Goal: Information Seeking & Learning: Check status

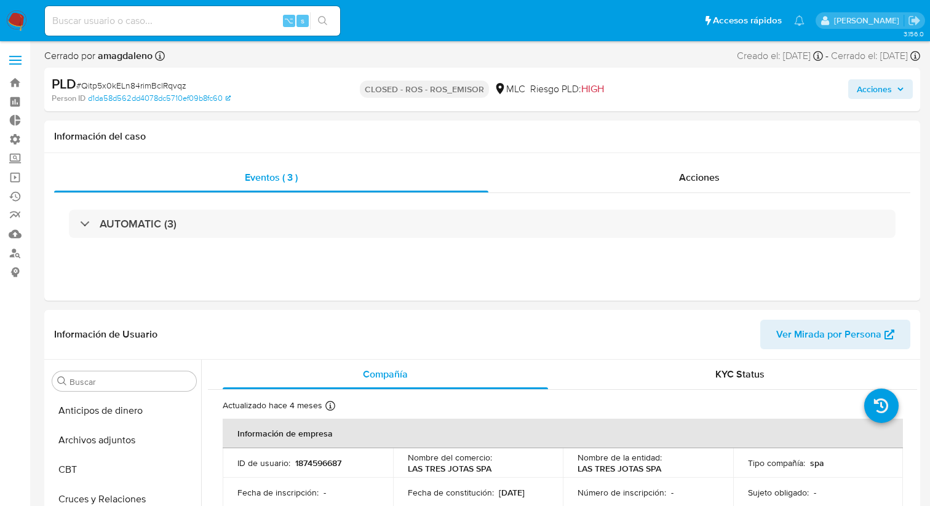
select select "10"
click at [194, 24] on input at bounding box center [192, 21] width 295 height 16
paste input "2032647414"
type input "2032647414"
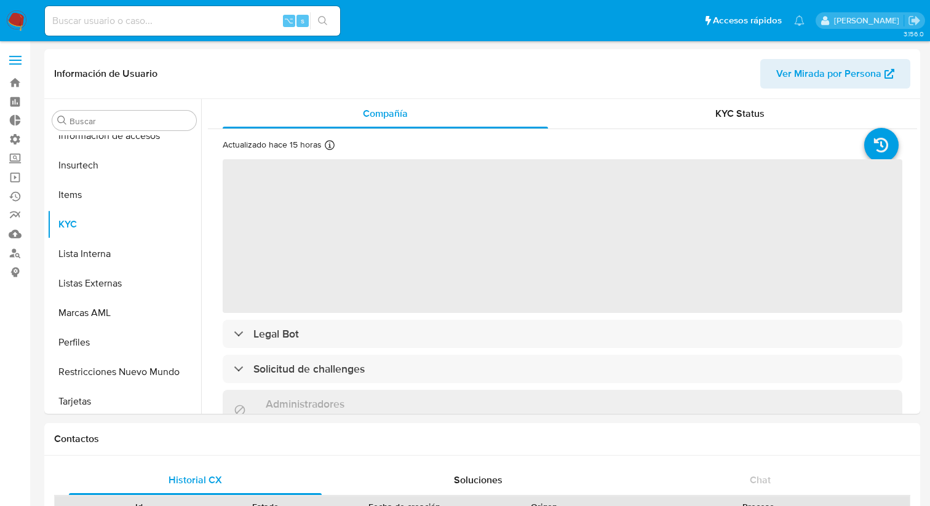
scroll to position [519, 0]
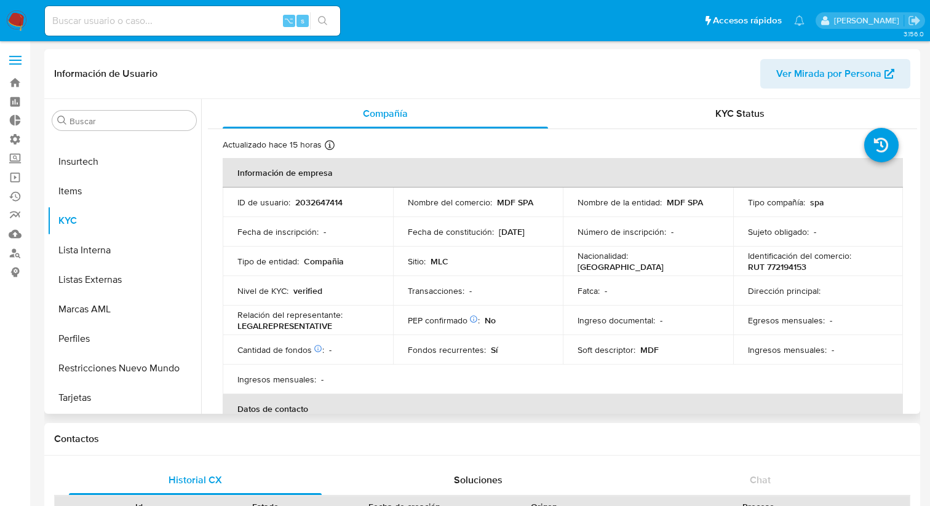
select select "10"
click at [690, 121] on div "KYC Status" at bounding box center [739, 114] width 325 height 30
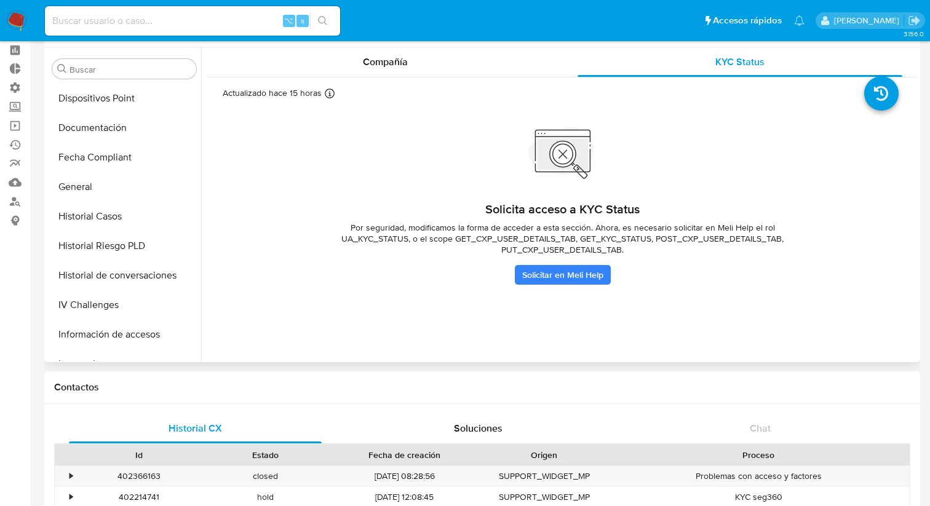
scroll to position [46, 0]
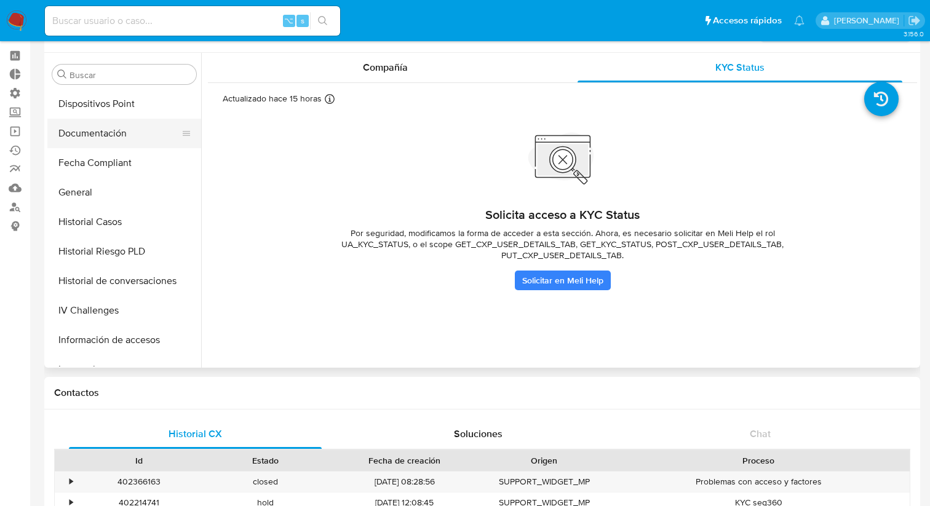
click at [135, 133] on button "Documentación" at bounding box center [119, 134] width 144 height 30
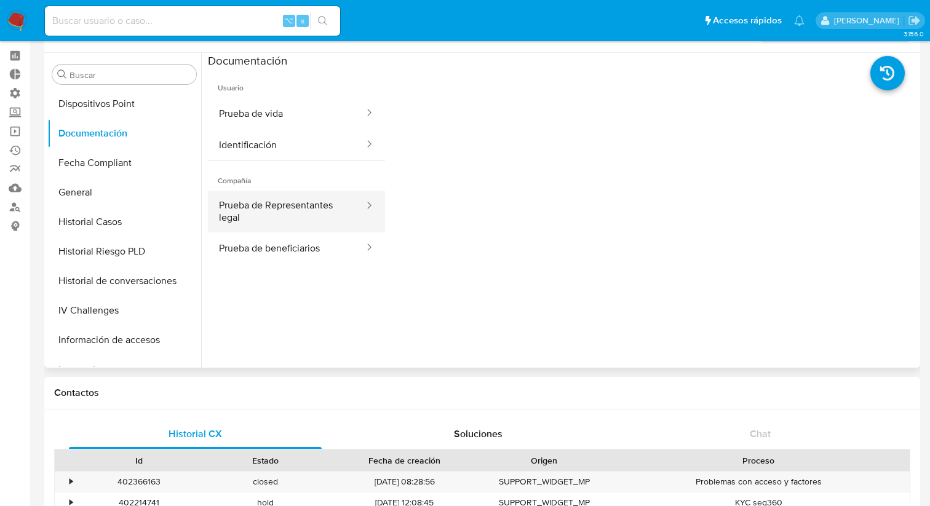
click at [307, 221] on button "Prueba de Representantes legal" at bounding box center [286, 212] width 157 height 42
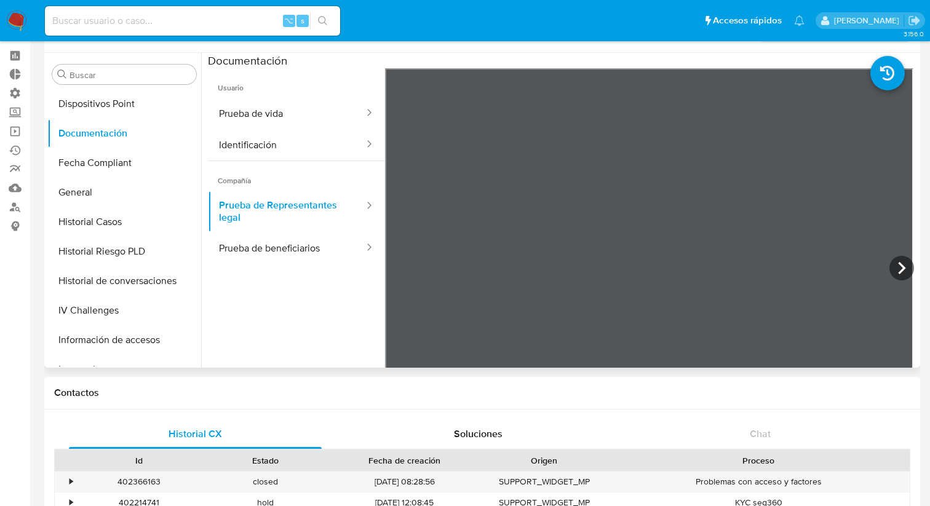
click at [263, 93] on span "Usuario" at bounding box center [296, 83] width 177 height 30
click at [263, 98] on button "Prueba de vida" at bounding box center [286, 113] width 157 height 31
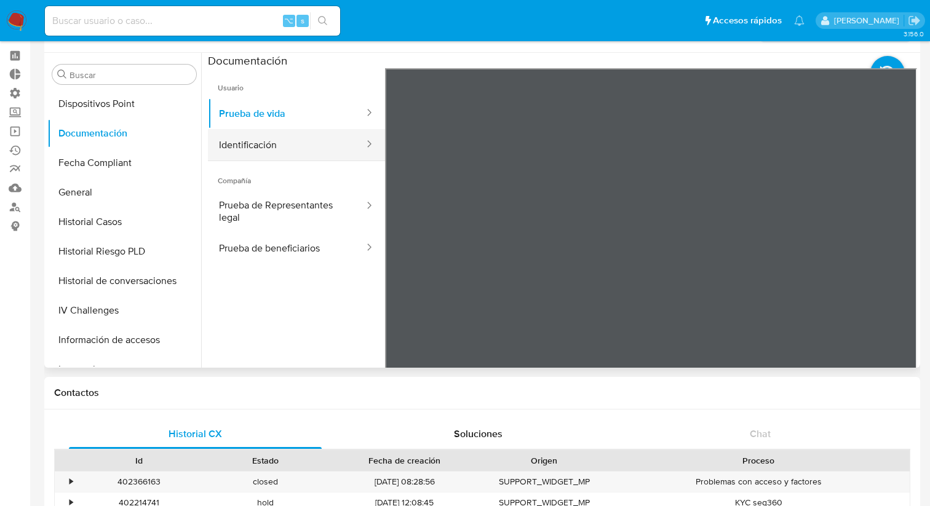
click at [262, 149] on button "Identificación" at bounding box center [286, 144] width 157 height 31
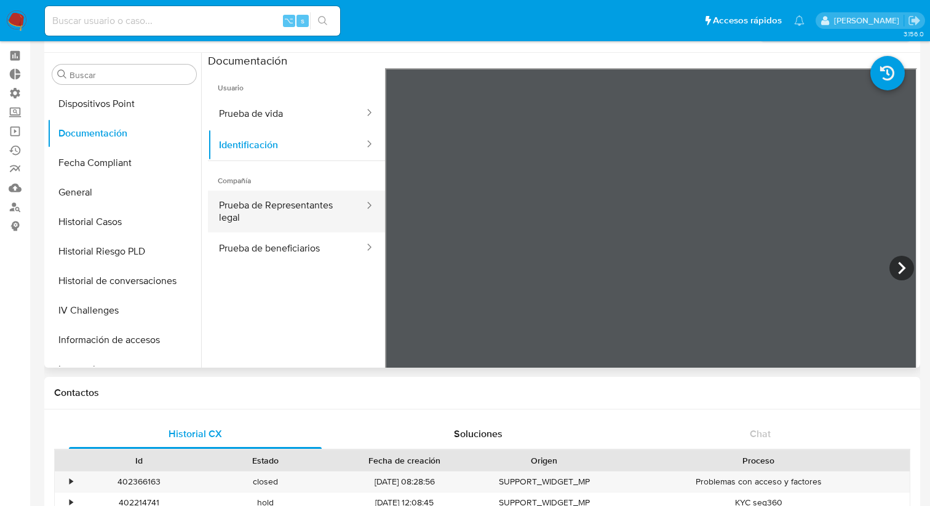
click at [304, 199] on button "Prueba de Representantes legal" at bounding box center [286, 212] width 157 height 42
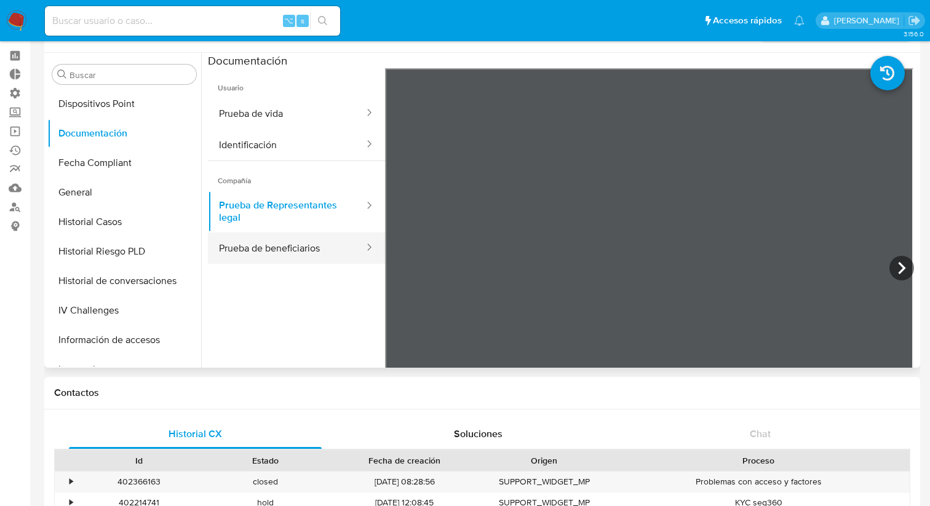
click at [308, 242] on button "Prueba de beneficiarios" at bounding box center [286, 247] width 157 height 31
click at [338, 258] on button "Prueba de beneficiarios" at bounding box center [286, 247] width 157 height 31
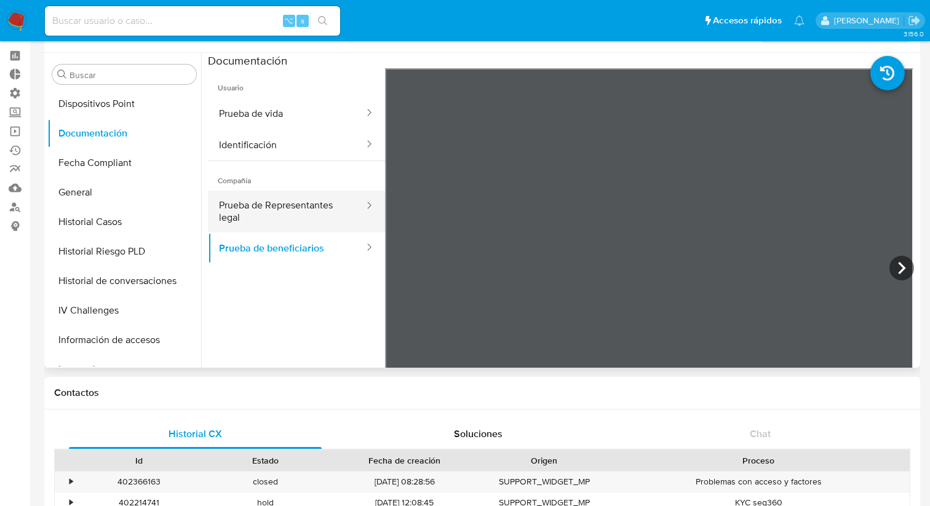
click at [319, 202] on button "Prueba de Representantes legal" at bounding box center [286, 212] width 157 height 42
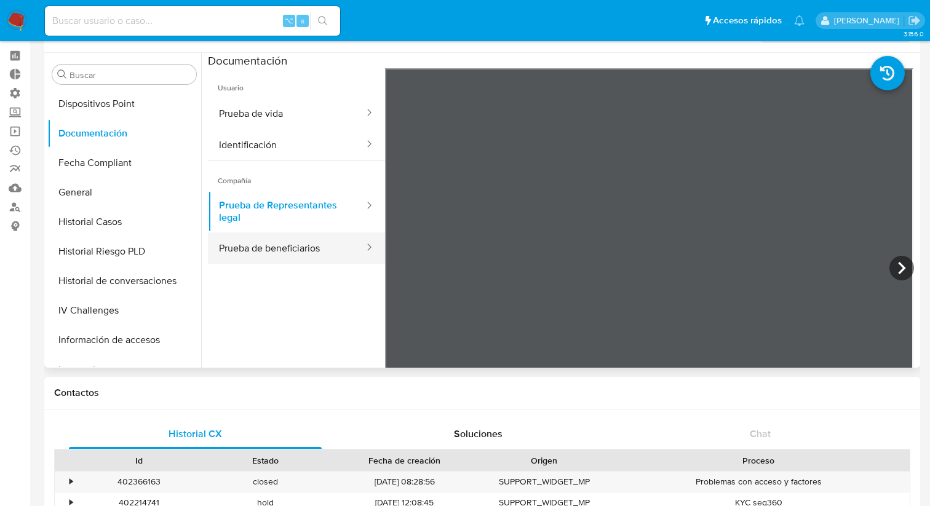
click at [319, 235] on button "Prueba de beneficiarios" at bounding box center [286, 247] width 157 height 31
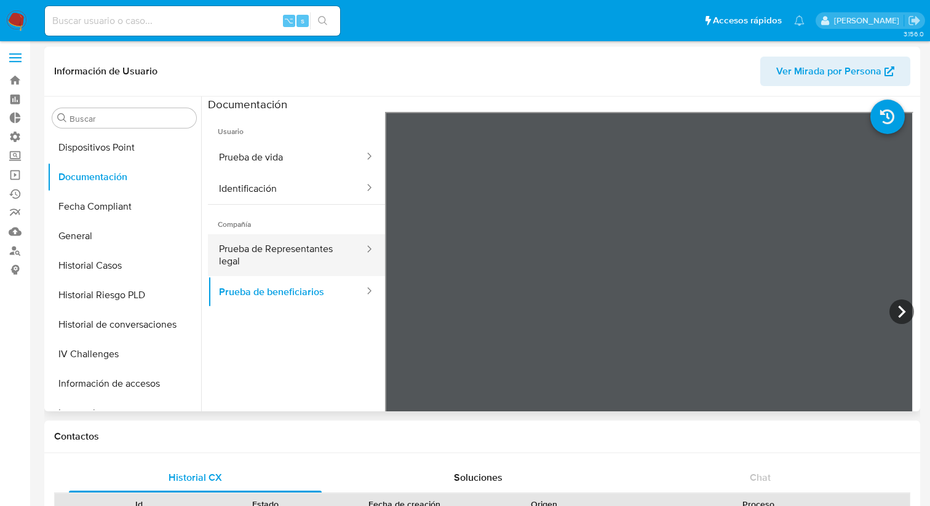
scroll to position [0, 0]
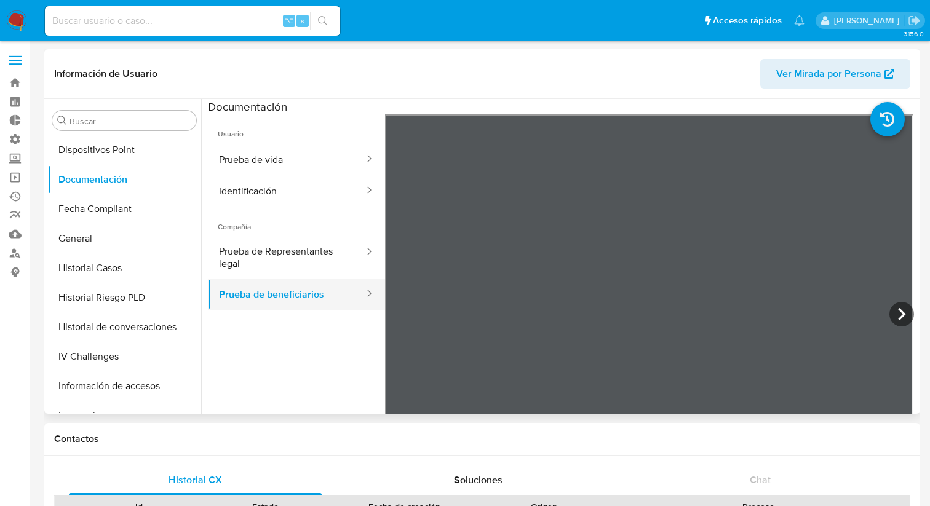
click at [264, 306] on button "Prueba de beneficiarios" at bounding box center [286, 293] width 157 height 31
click at [264, 303] on button "Prueba de beneficiarios" at bounding box center [286, 293] width 157 height 31
